Goal: Task Accomplishment & Management: Manage account settings

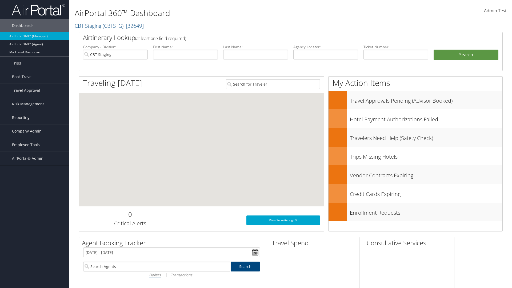
click at [35, 131] on span "Company Admin" at bounding box center [27, 131] width 30 height 13
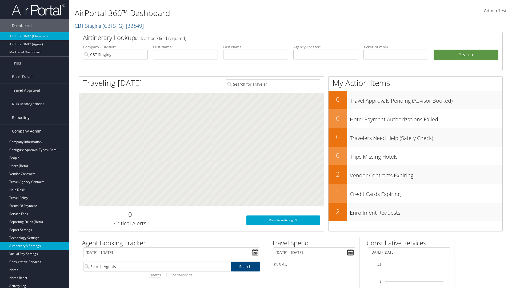
click at [35, 246] on link "Airtinerary® Settings" at bounding box center [34, 246] width 69 height 8
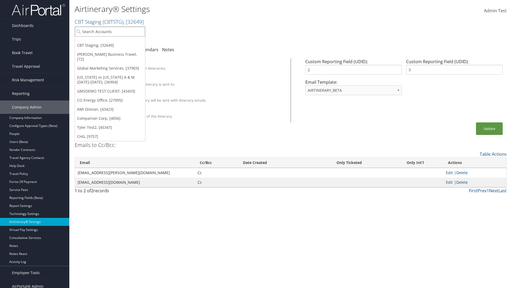
click at [110, 31] on input "search" at bounding box center [110, 32] width 70 height 10
type input "GMSDEMO Test"
click at [125, 41] on div "GMSDEMO TEST CLIENT (GMSDEMOCHILDR), [43433]" at bounding box center [124, 41] width 105 height 5
